Goal: Task Accomplishment & Management: Manage account settings

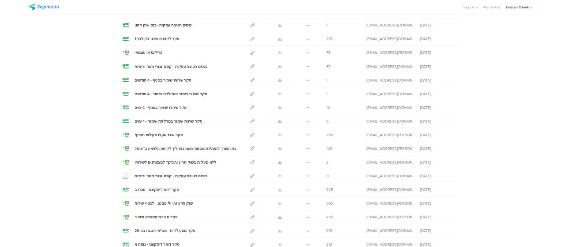
scroll to position [221, 0]
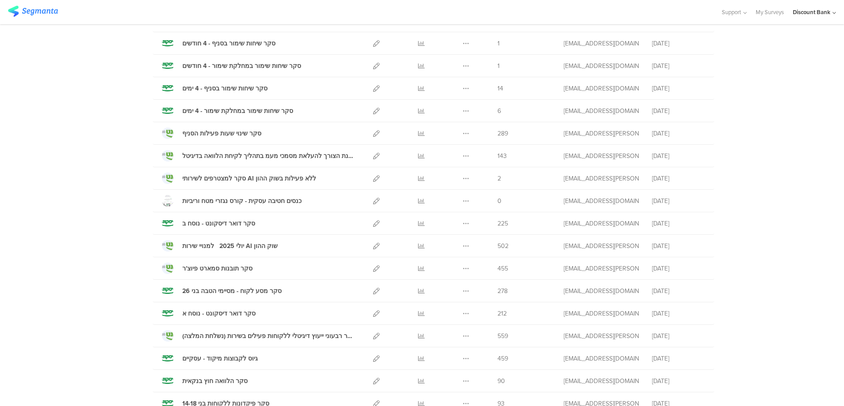
click at [368, 292] on div at bounding box center [376, 291] width 19 height 22
click at [373, 292] on icon at bounding box center [376, 291] width 7 height 7
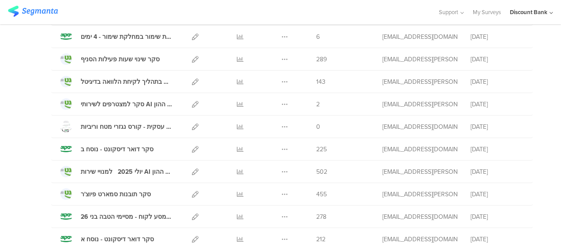
scroll to position [311, 0]
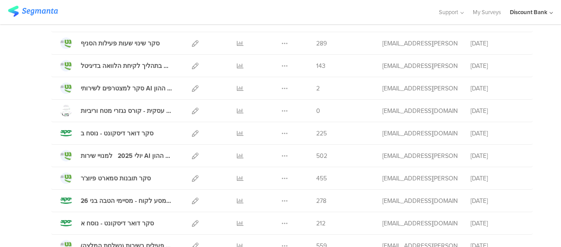
click at [237, 201] on icon at bounding box center [240, 201] width 7 height 7
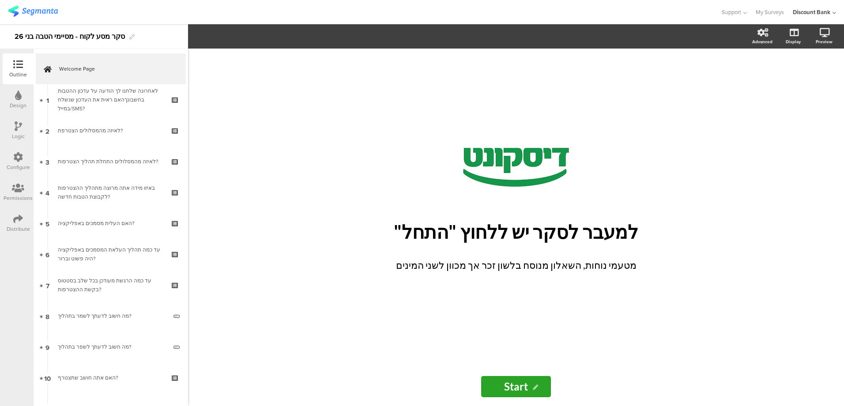
click at [17, 226] on div "Distribute" at bounding box center [18, 229] width 23 height 8
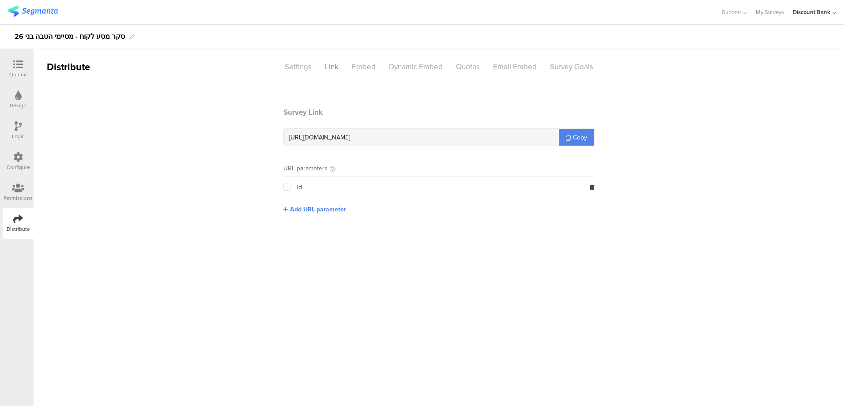
click at [10, 193] on div at bounding box center [18, 188] width 29 height 11
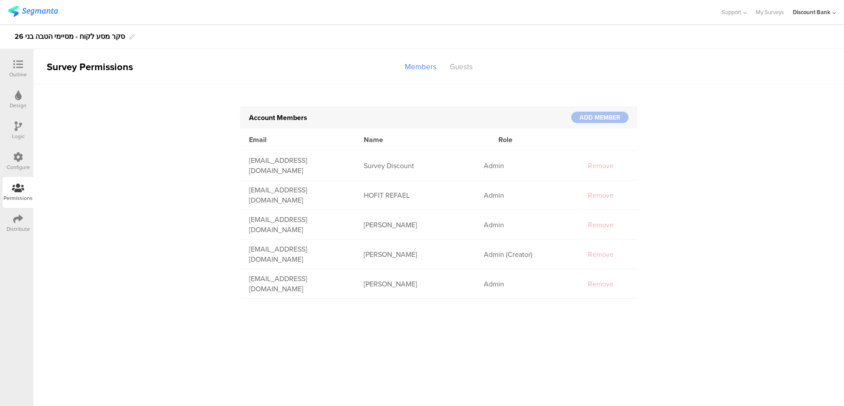
click at [459, 66] on div "Guests" at bounding box center [461, 66] width 36 height 15
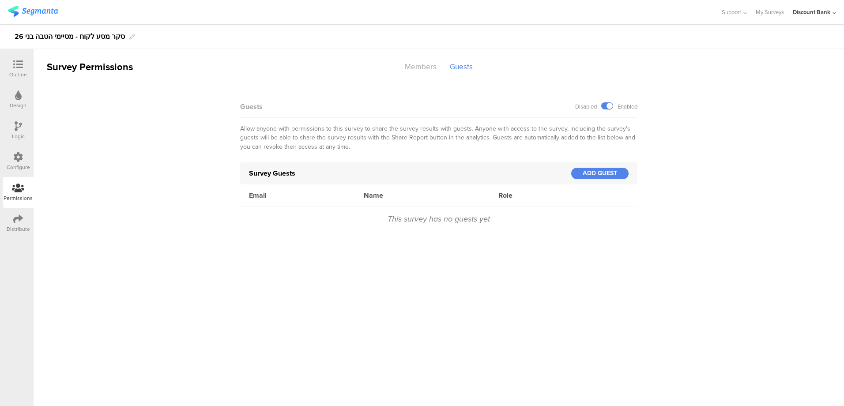
click at [597, 174] on div "ADD GUEST" at bounding box center [599, 173] width 57 height 11
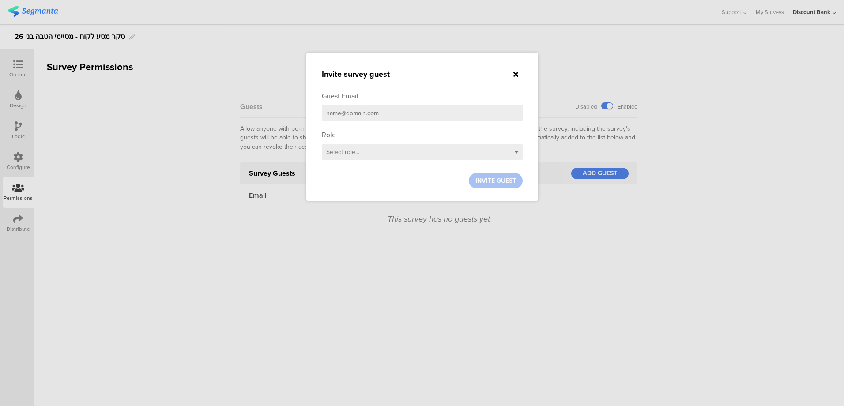
click at [376, 111] on input "email" at bounding box center [422, 112] width 201 height 15
paste input "[EMAIL_ADDRESS][DOMAIN_NAME]"
type input "[EMAIL_ADDRESS][DOMAIN_NAME]"
click at [379, 153] on div "Select role..." at bounding box center [422, 151] width 201 height 15
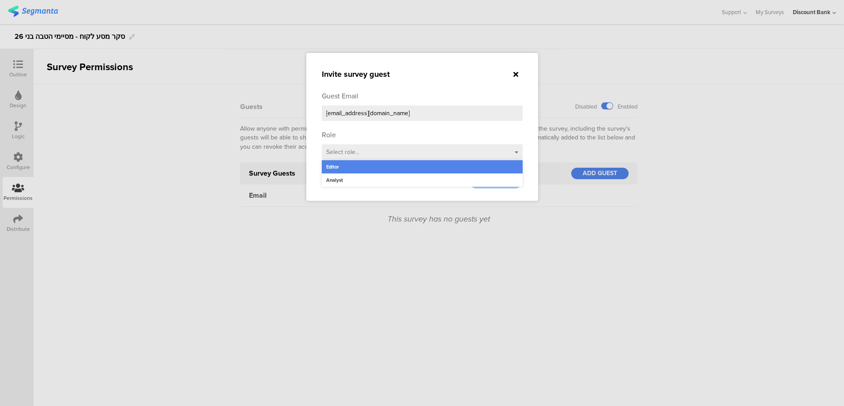
click at [377, 180] on div "Analyst" at bounding box center [422, 179] width 201 height 13
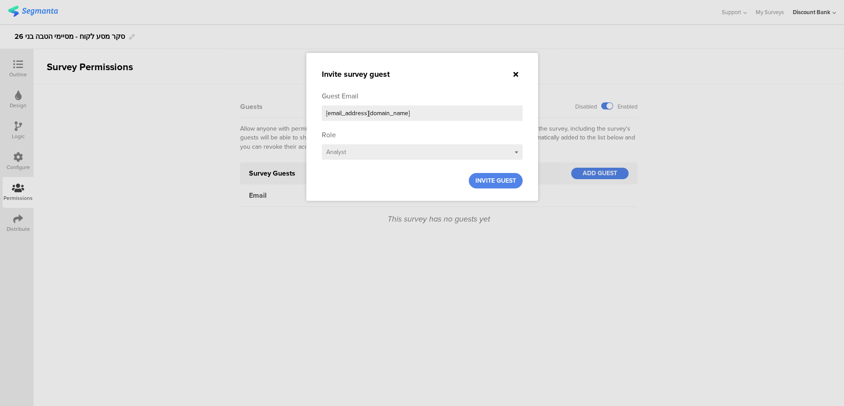
click at [487, 179] on span "INVITE GUEST" at bounding box center [495, 180] width 41 height 9
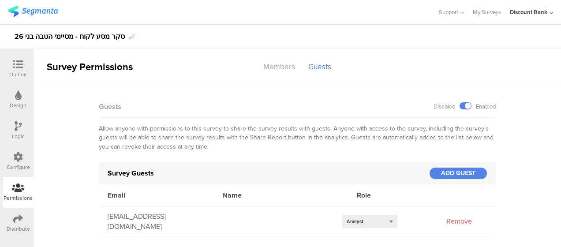
click at [539, 132] on sg-manage-survey-ui "Survey Permissions Members Guests Account Members ADD MEMBER Email Name Role [E…" at bounding box center [298, 142] width 528 height 187
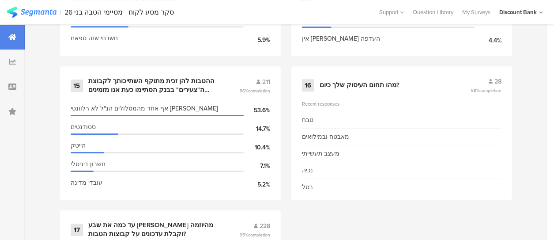
scroll to position [1390, 0]
